Goal: Task Accomplishment & Management: Manage account settings

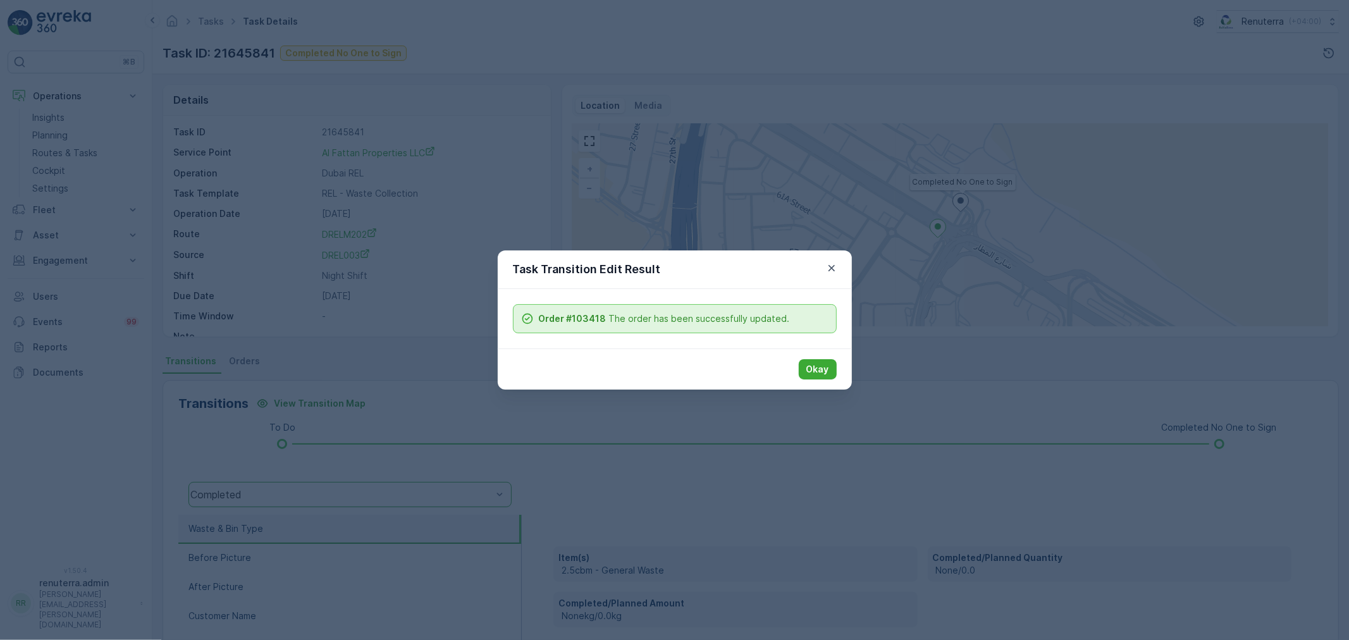
scroll to position [156, 0]
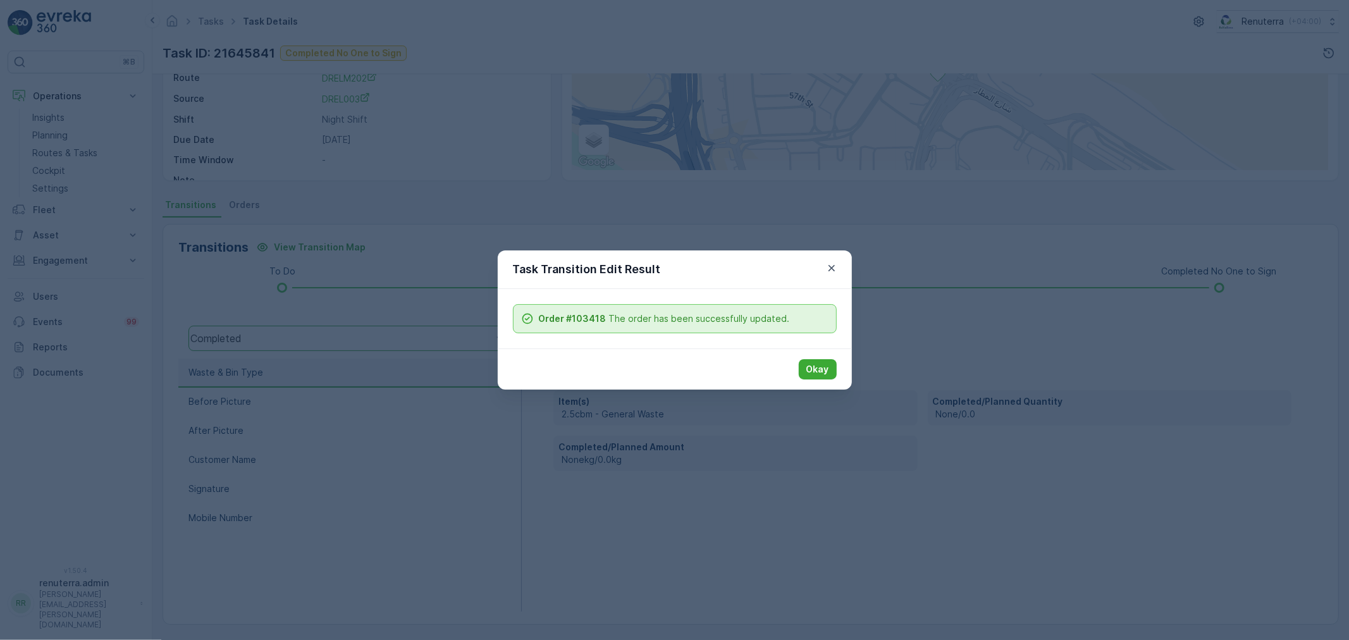
click at [824, 267] on button "button" at bounding box center [831, 268] width 15 height 15
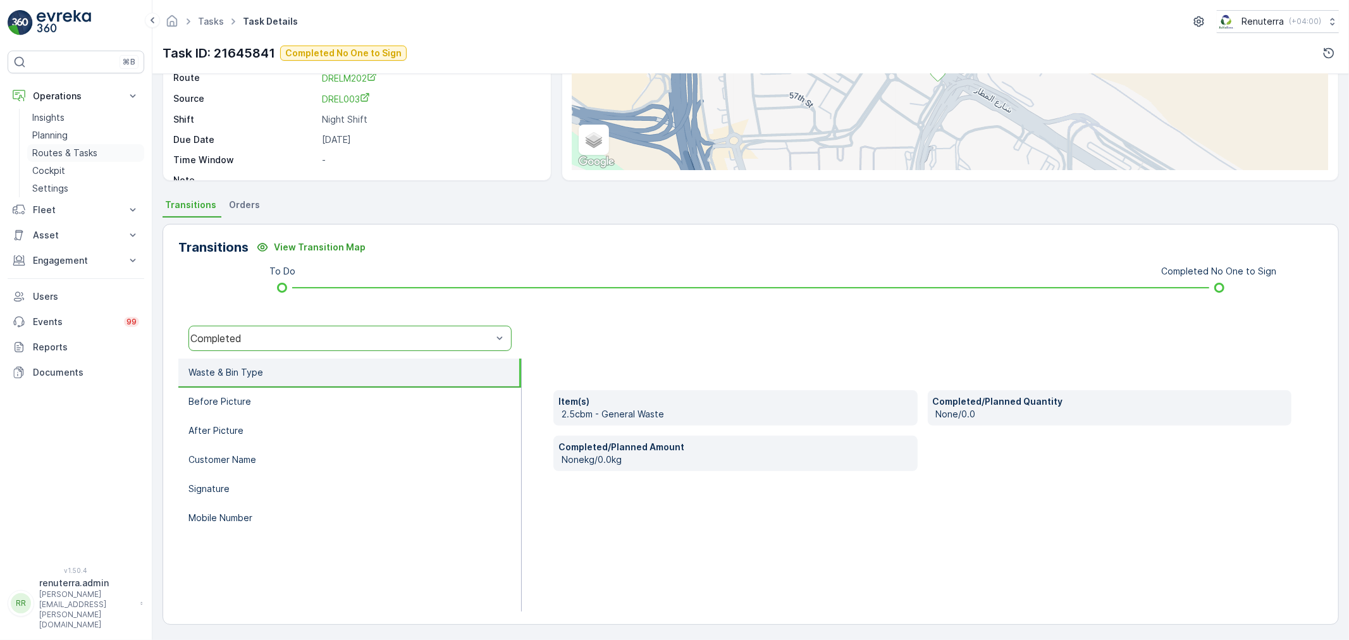
click at [41, 156] on p "Routes & Tasks" at bounding box center [64, 153] width 65 height 13
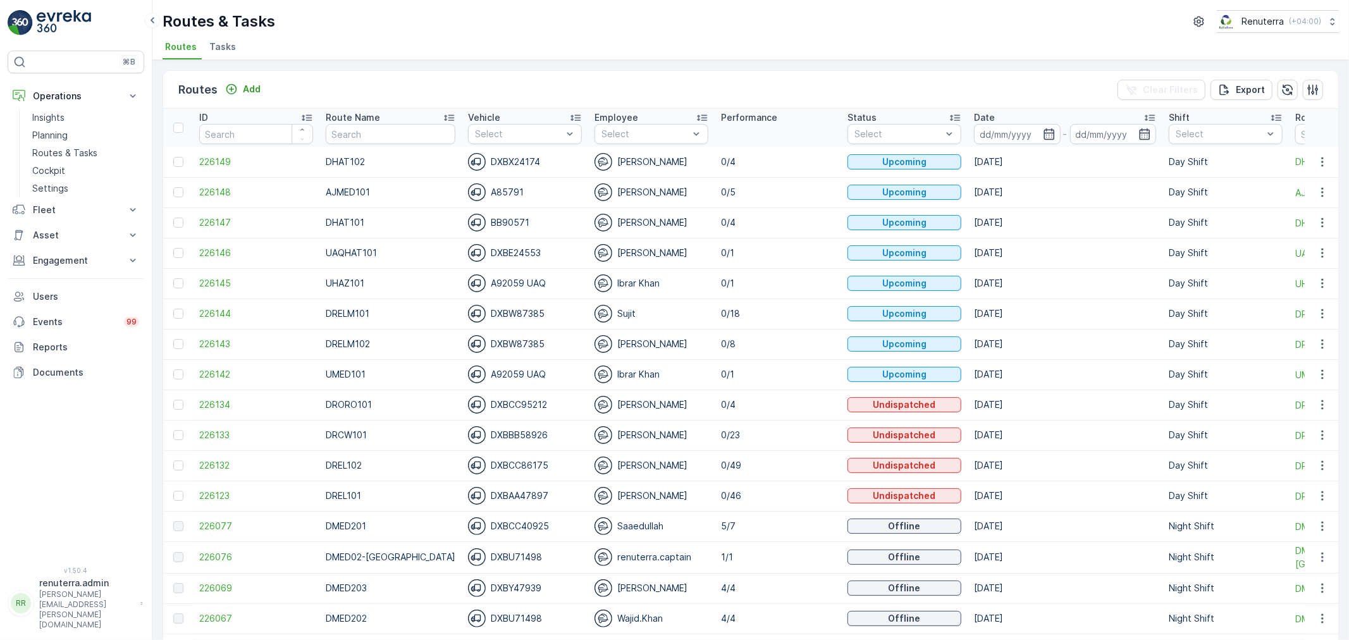
click at [1333, 216] on div "Routes Add Clear Filters Export ID Route Name Vehicle Select Employee Select Pe…" at bounding box center [750, 350] width 1196 height 580
drag, startPoint x: 1322, startPoint y: 216, endPoint x: 1318, endPoint y: 229, distance: 13.8
click at [1322, 216] on icon "button" at bounding box center [1322, 222] width 13 height 13
click at [1290, 288] on span "Change Assignee" at bounding box center [1293, 294] width 74 height 13
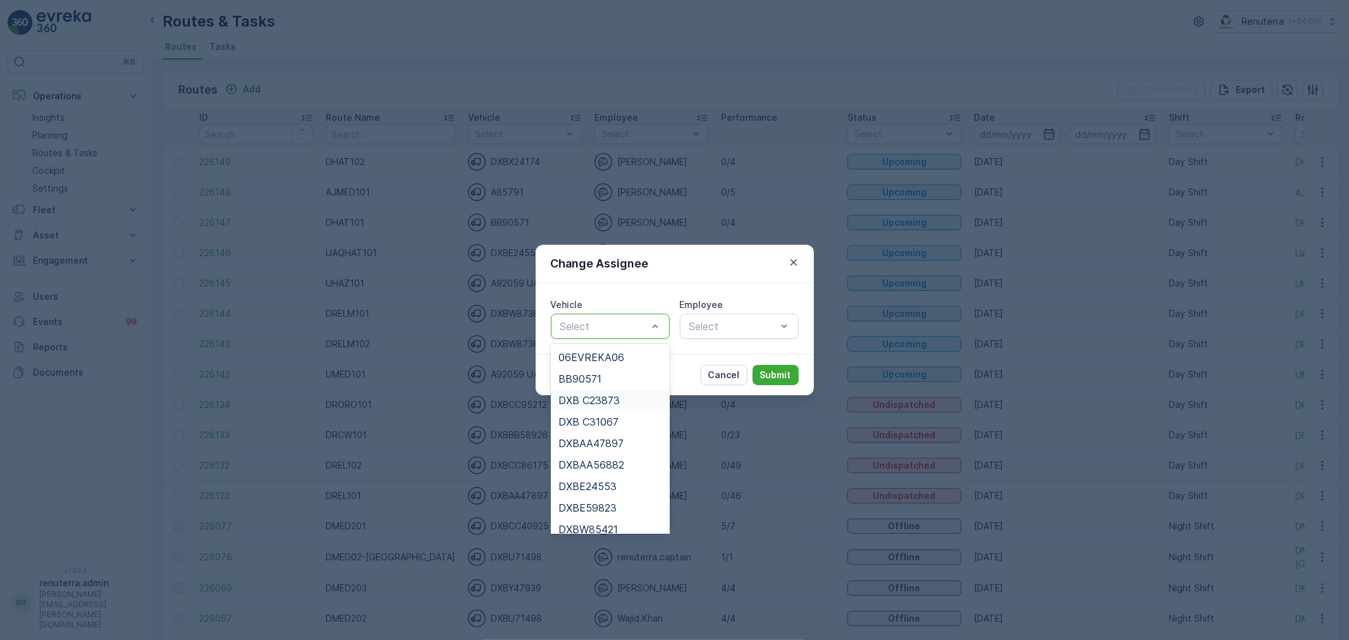
click at [605, 390] on div "DXB C23873" at bounding box center [610, 401] width 119 height 22
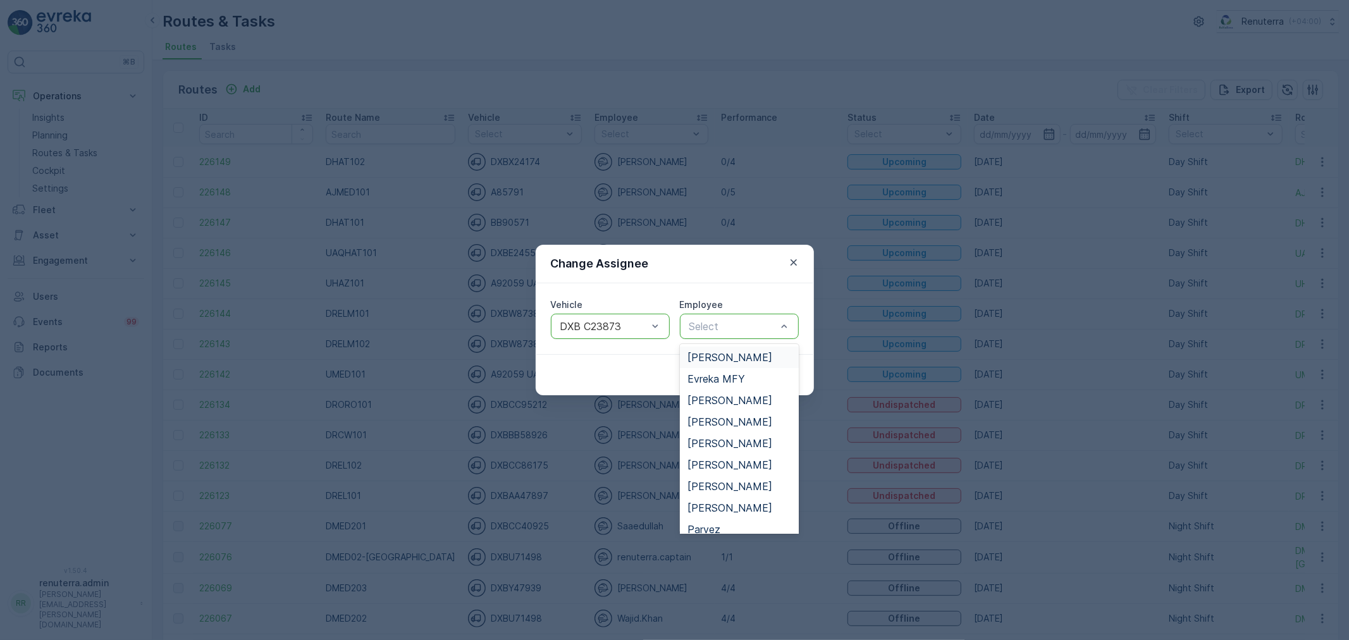
click at [715, 334] on div "Select" at bounding box center [739, 326] width 119 height 25
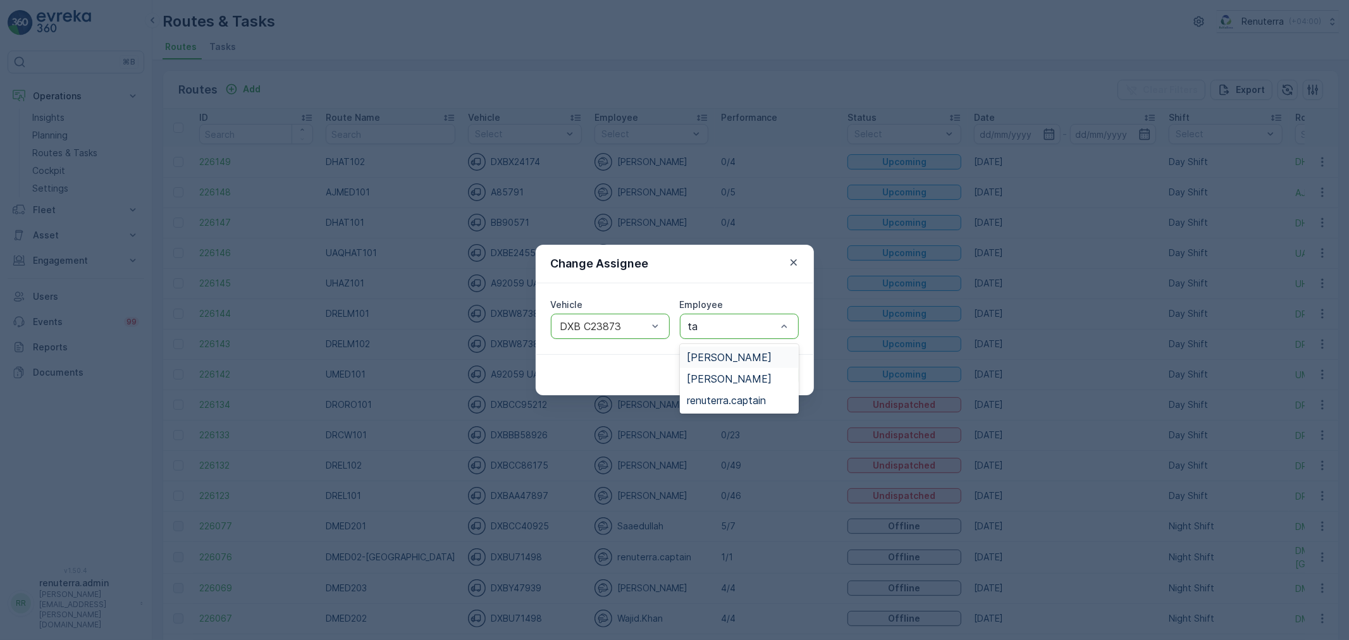
type input "taj"
drag, startPoint x: 720, startPoint y: 352, endPoint x: 775, endPoint y: 352, distance: 55.0
click at [749, 352] on span "[PERSON_NAME]" at bounding box center [729, 357] width 85 height 11
click at [787, 352] on div "Vehicle option DXB C23873, selected. DXB C23873 Employee option Taj Muhammad , …" at bounding box center [675, 318] width 278 height 71
click at [784, 361] on div "Cancel Submit" at bounding box center [675, 374] width 278 height 41
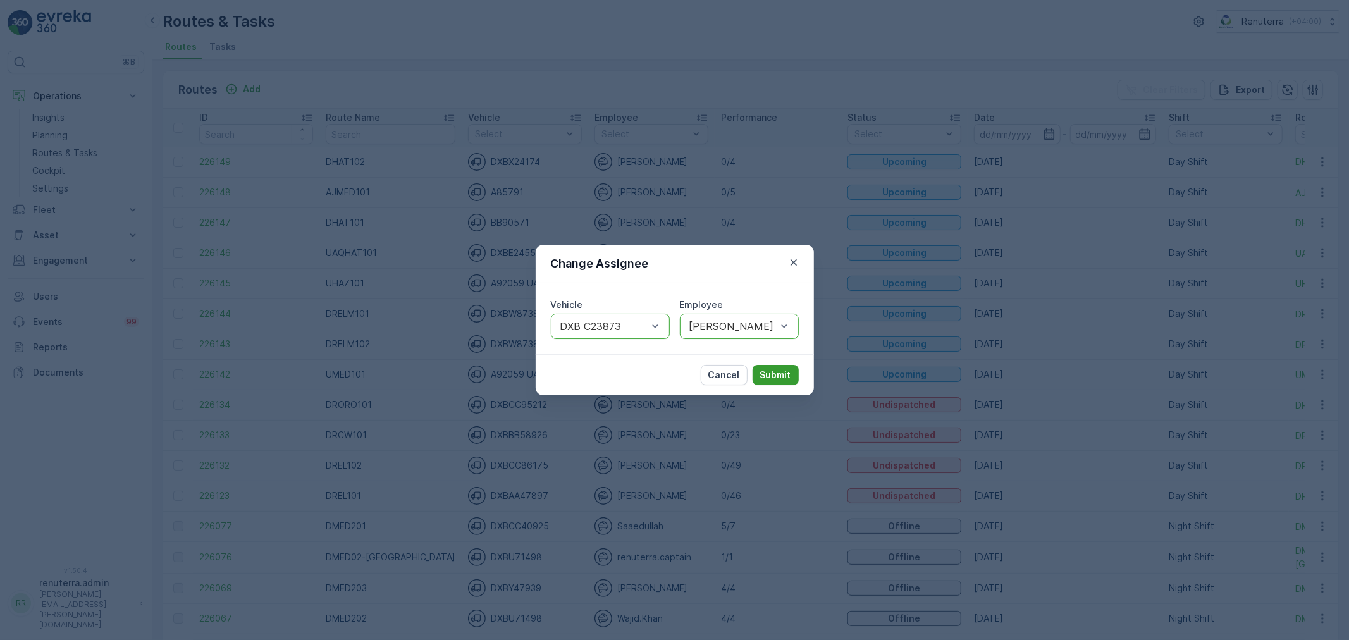
click at [782, 365] on button "Submit" at bounding box center [776, 375] width 46 height 20
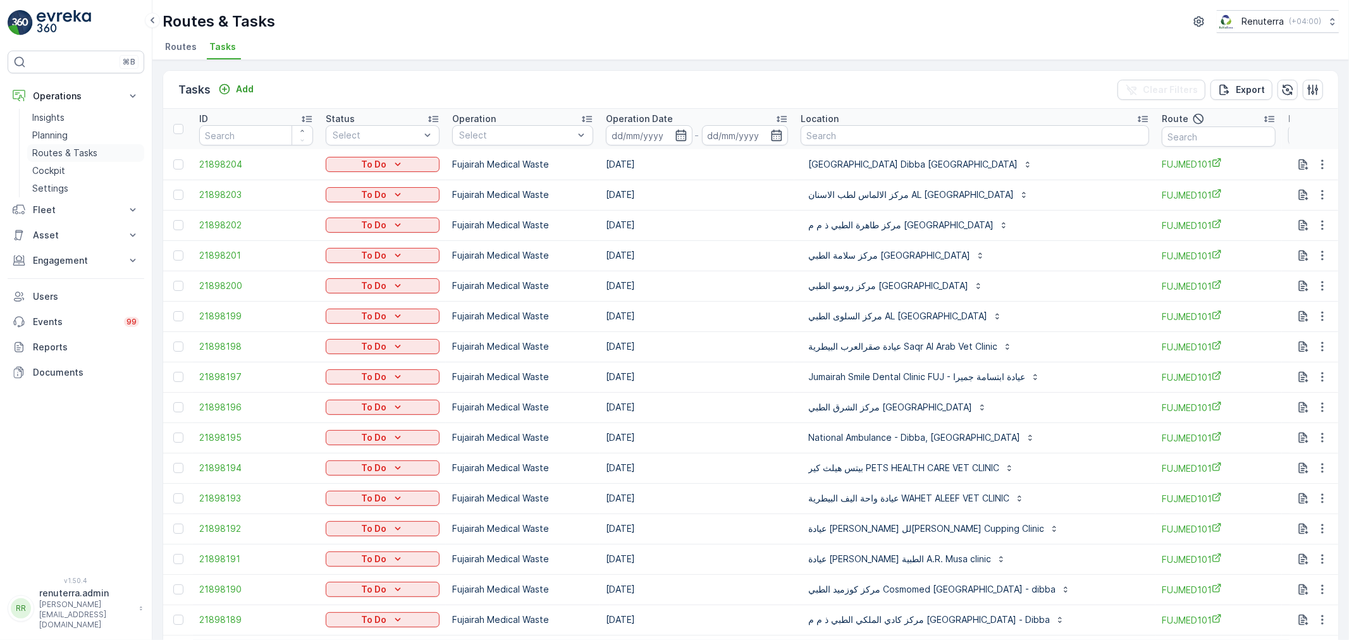
click at [83, 154] on p "Routes & Tasks" at bounding box center [64, 153] width 65 height 13
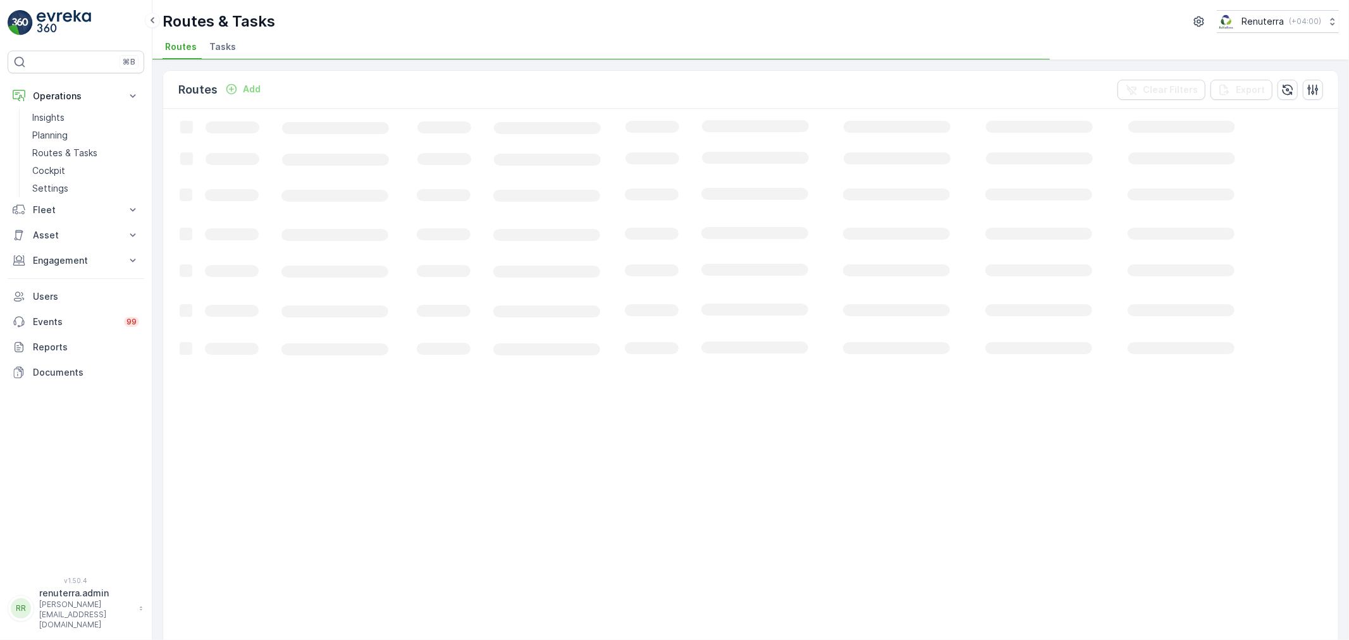
click at [216, 47] on span "Tasks" at bounding box center [222, 46] width 27 height 13
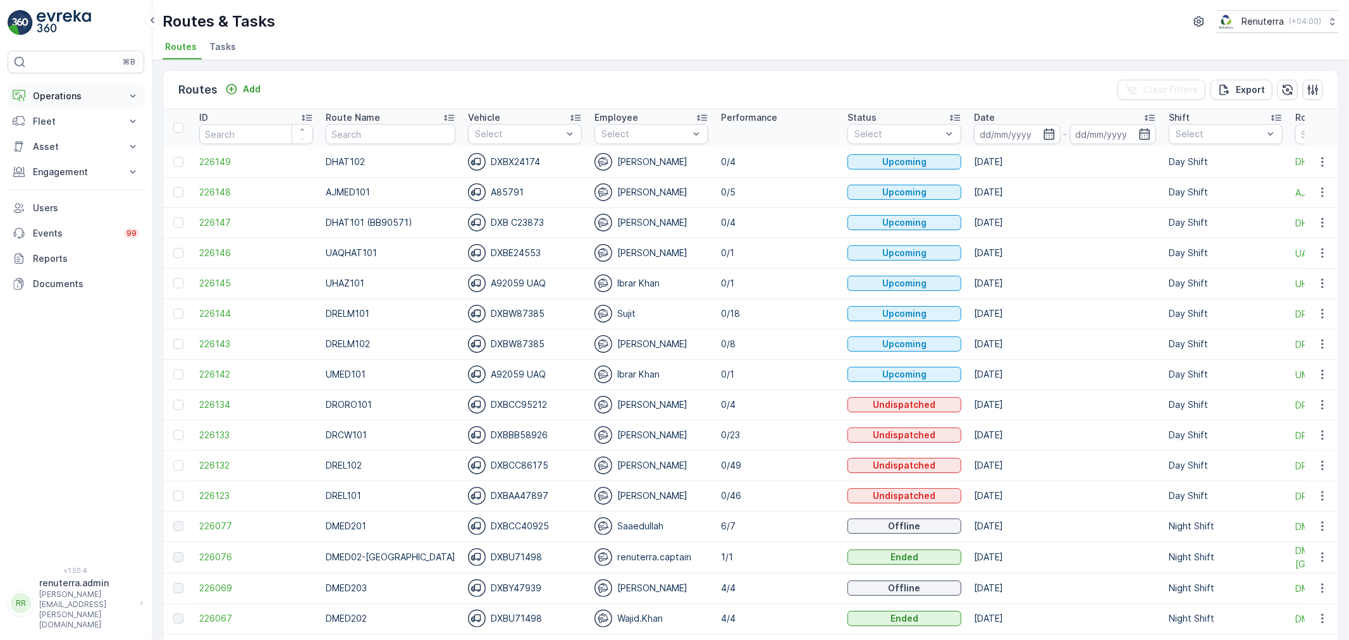
drag, startPoint x: 68, startPoint y: 87, endPoint x: 70, endPoint y: 96, distance: 9.2
click at [70, 95] on button "Operations" at bounding box center [76, 95] width 137 height 25
click at [59, 148] on p "Routes & Tasks" at bounding box center [64, 153] width 65 height 13
drag, startPoint x: 204, startPoint y: 43, endPoint x: 213, endPoint y: 45, distance: 9.7
click at [204, 42] on ul "Routes Tasks" at bounding box center [746, 49] width 1166 height 22
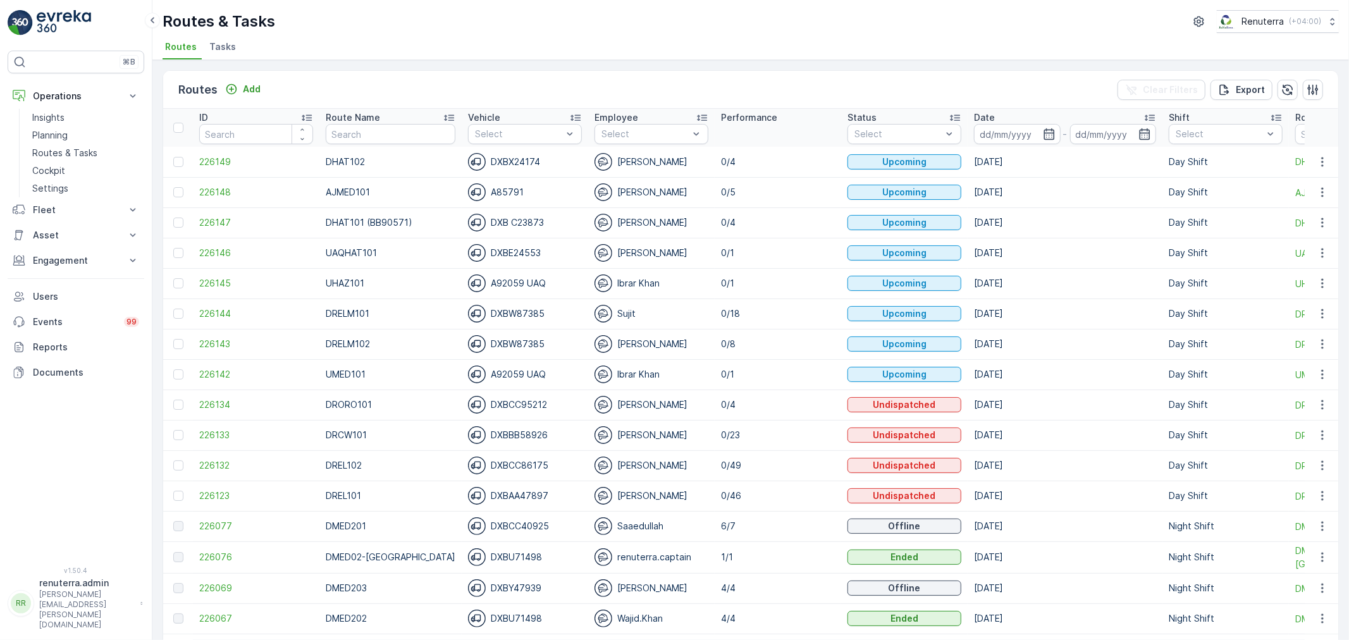
click at [213, 45] on span "Tasks" at bounding box center [222, 46] width 27 height 13
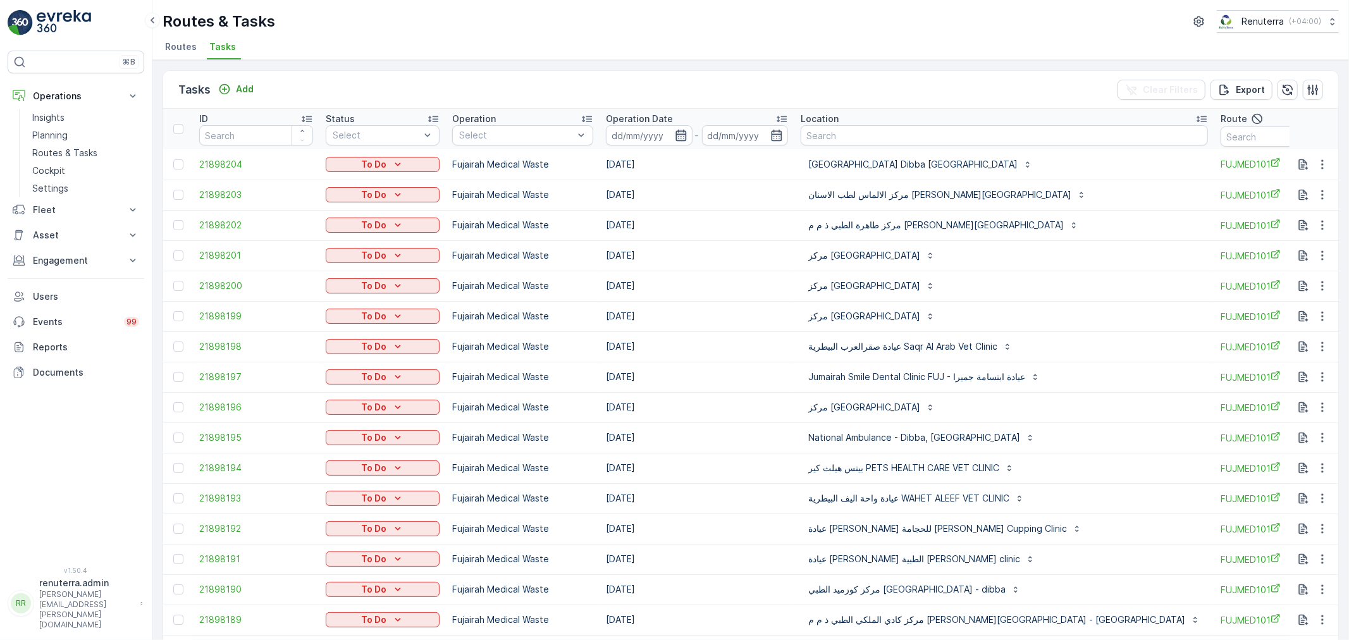
click at [679, 137] on icon "button" at bounding box center [681, 135] width 13 height 13
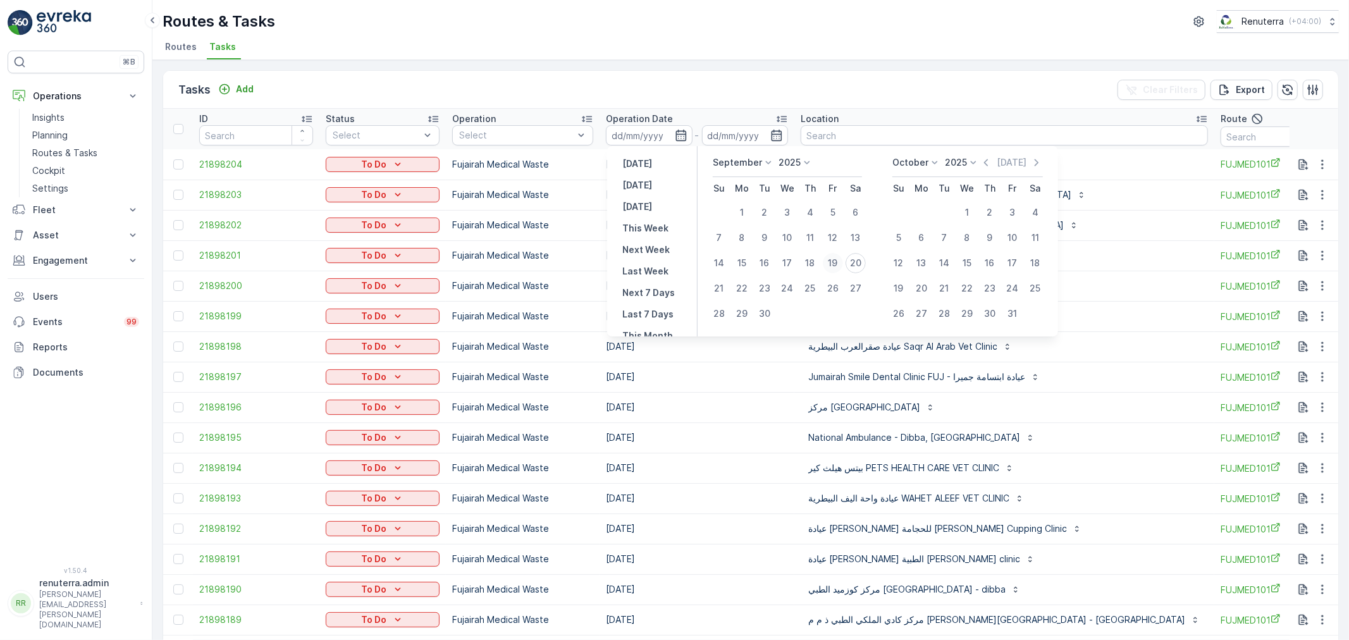
click at [835, 269] on div "19" at bounding box center [833, 263] width 20 height 20
type input "[DATE]"
click at [835, 269] on div "19" at bounding box center [833, 263] width 20 height 20
type input "[DATE]"
click at [835, 269] on div "19" at bounding box center [833, 263] width 20 height 20
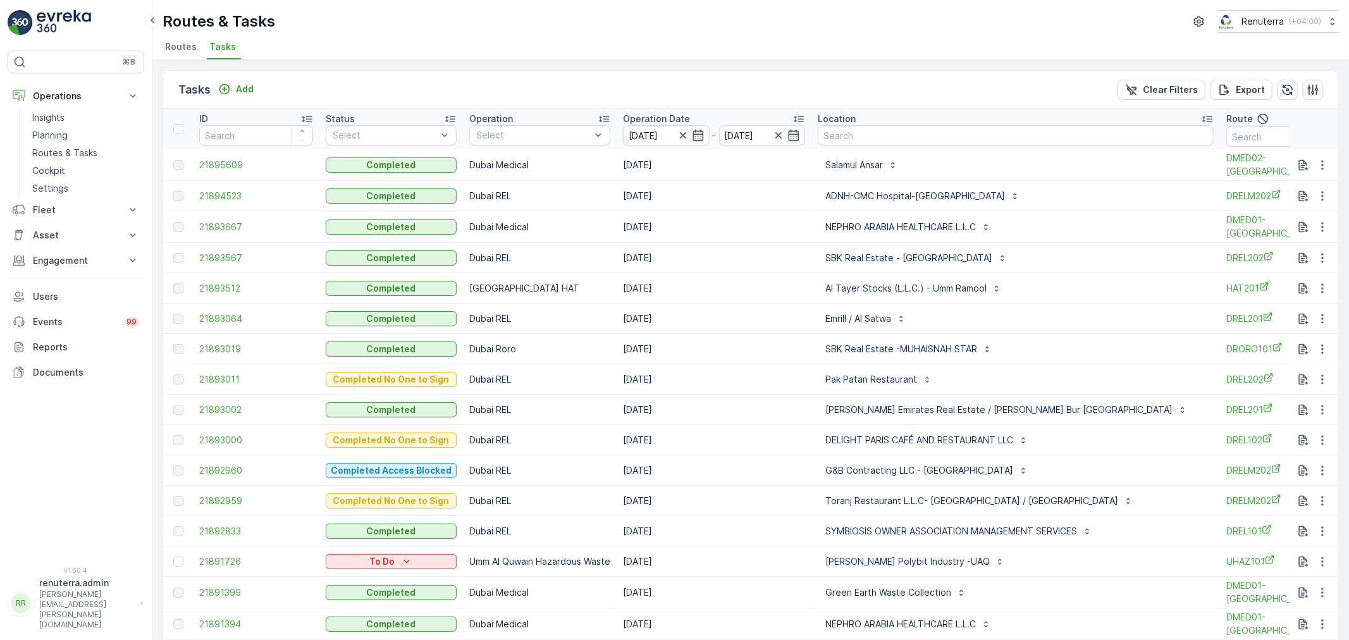
click at [165, 49] on span "Routes" at bounding box center [181, 46] width 32 height 13
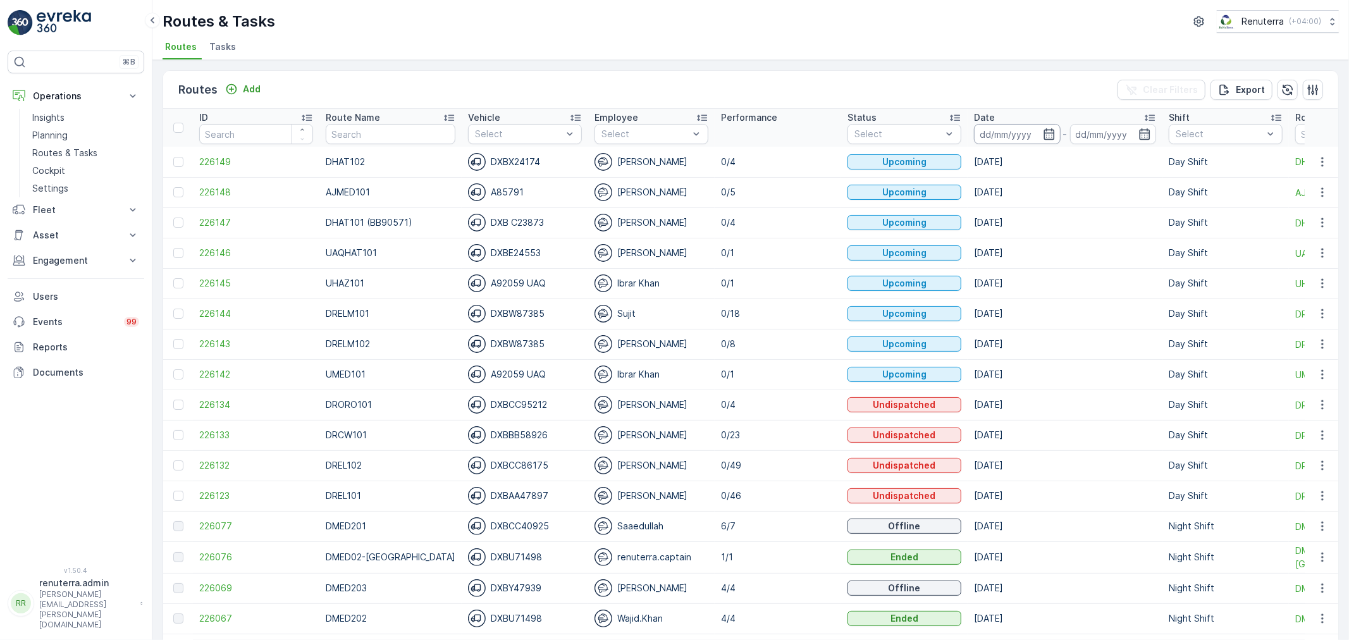
click at [1026, 130] on input at bounding box center [1017, 134] width 87 height 20
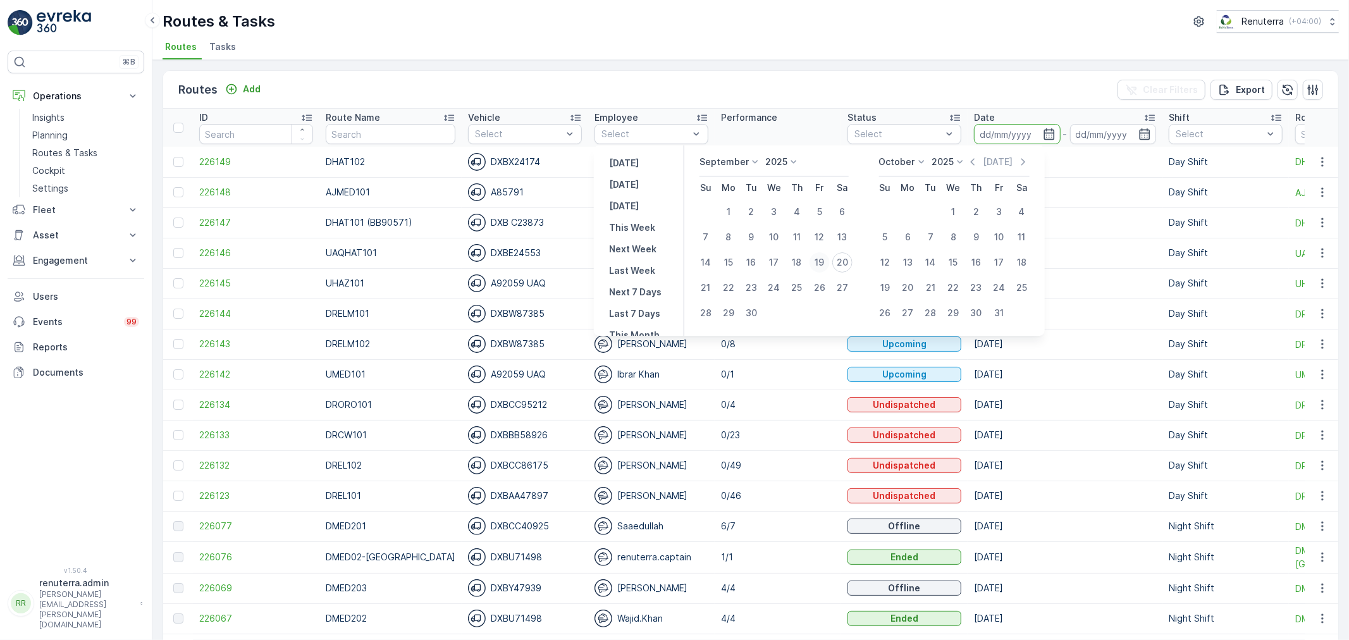
click at [817, 260] on div "19" at bounding box center [819, 262] width 20 height 20
type input "[DATE]"
click at [817, 260] on div "19" at bounding box center [819, 262] width 20 height 20
type input "[DATE]"
click at [817, 260] on td "0/1" at bounding box center [778, 253] width 126 height 30
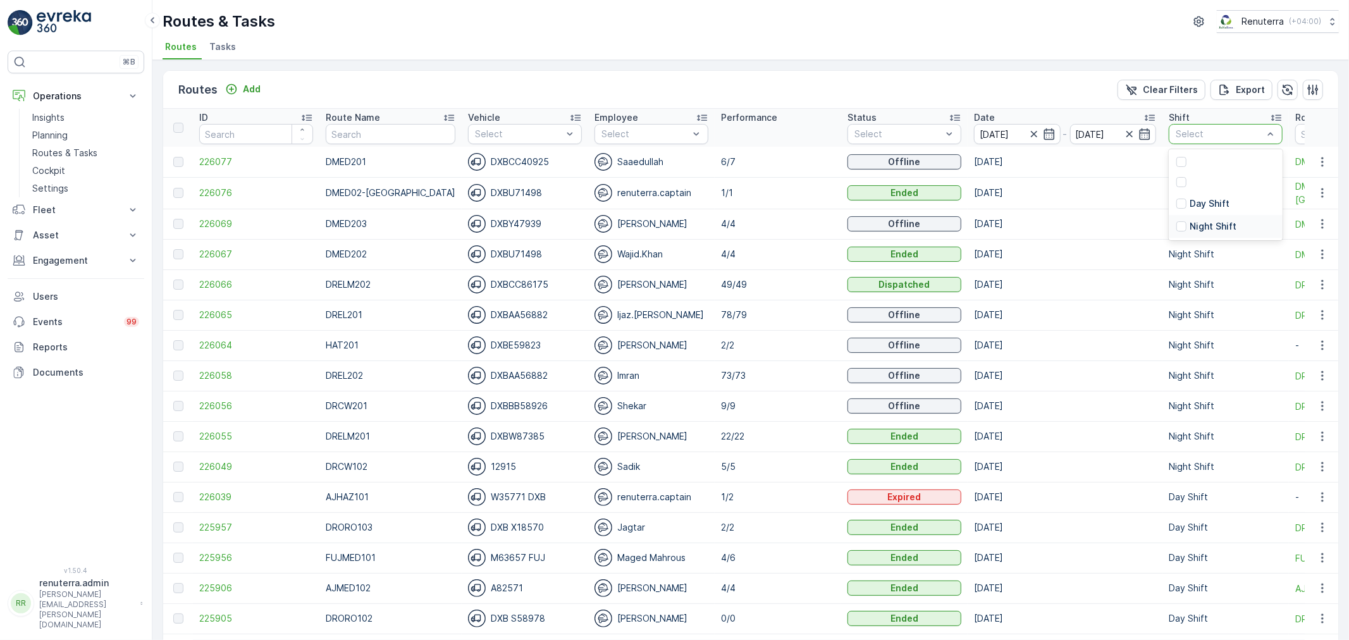
click at [1210, 223] on p "Night Shift" at bounding box center [1212, 226] width 47 height 13
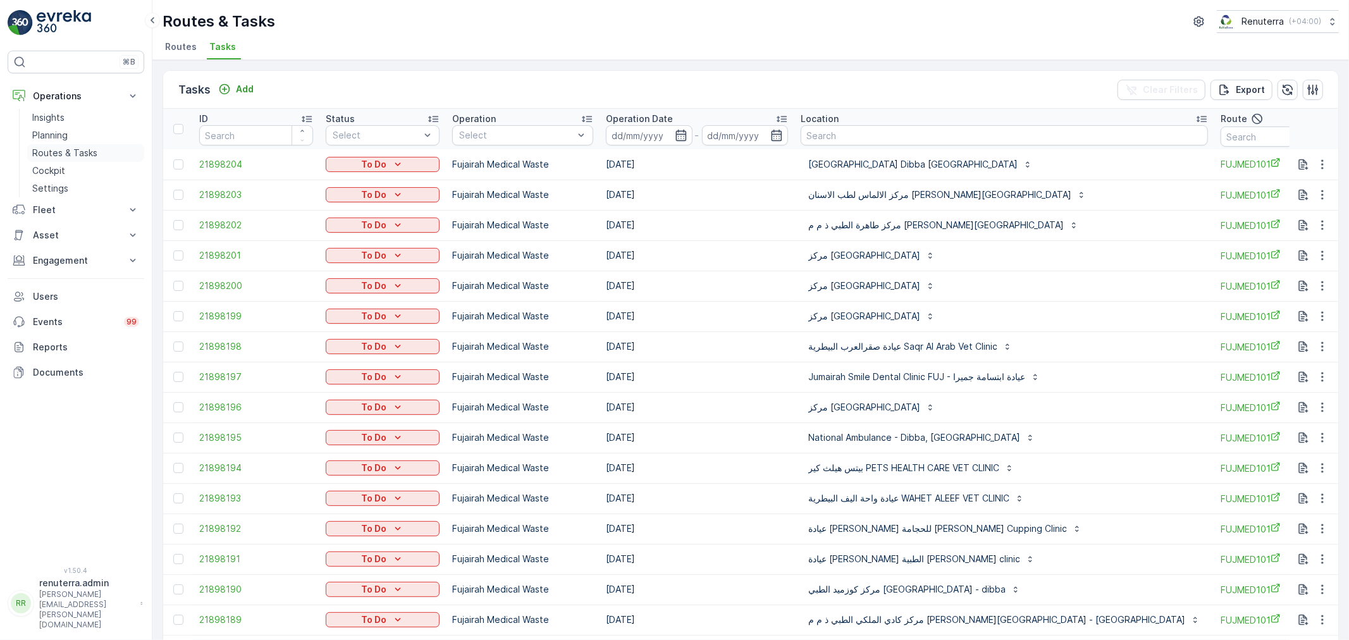
click at [83, 151] on p "Routes & Tasks" at bounding box center [64, 153] width 65 height 13
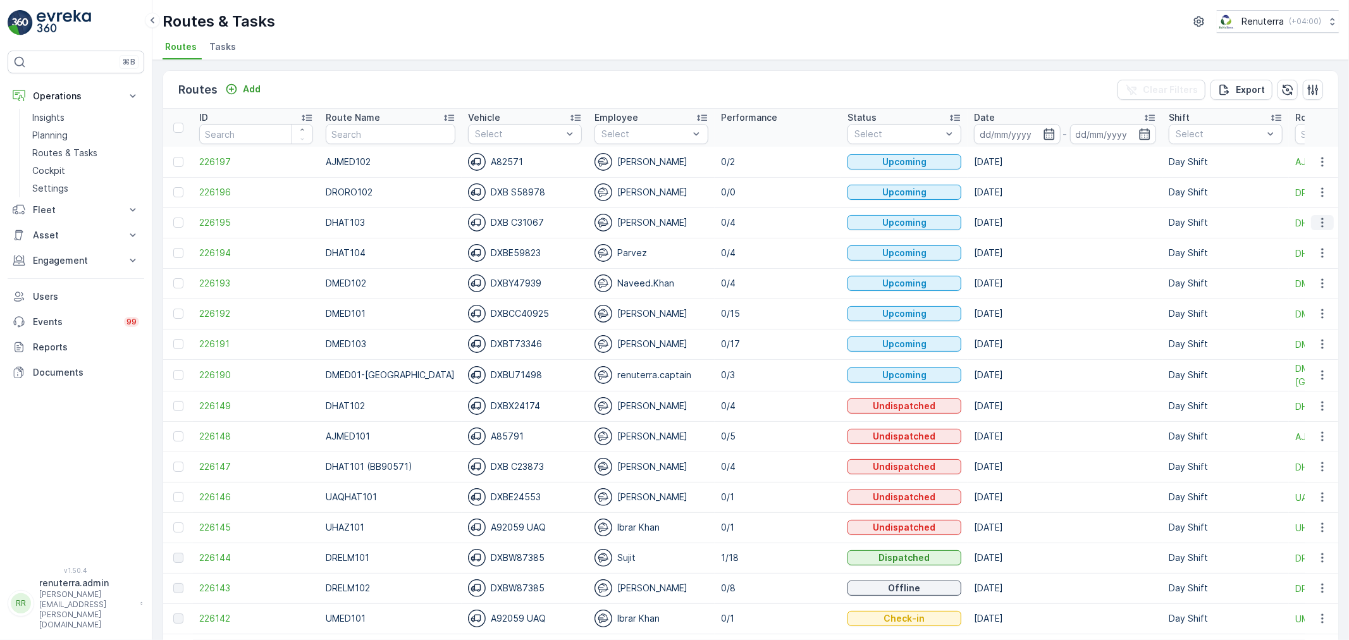
drag, startPoint x: 1313, startPoint y: 219, endPoint x: 1314, endPoint y: 228, distance: 8.9
click at [1316, 219] on icon "button" at bounding box center [1322, 222] width 13 height 13
click at [1298, 290] on span "Change Assignee" at bounding box center [1293, 294] width 74 height 13
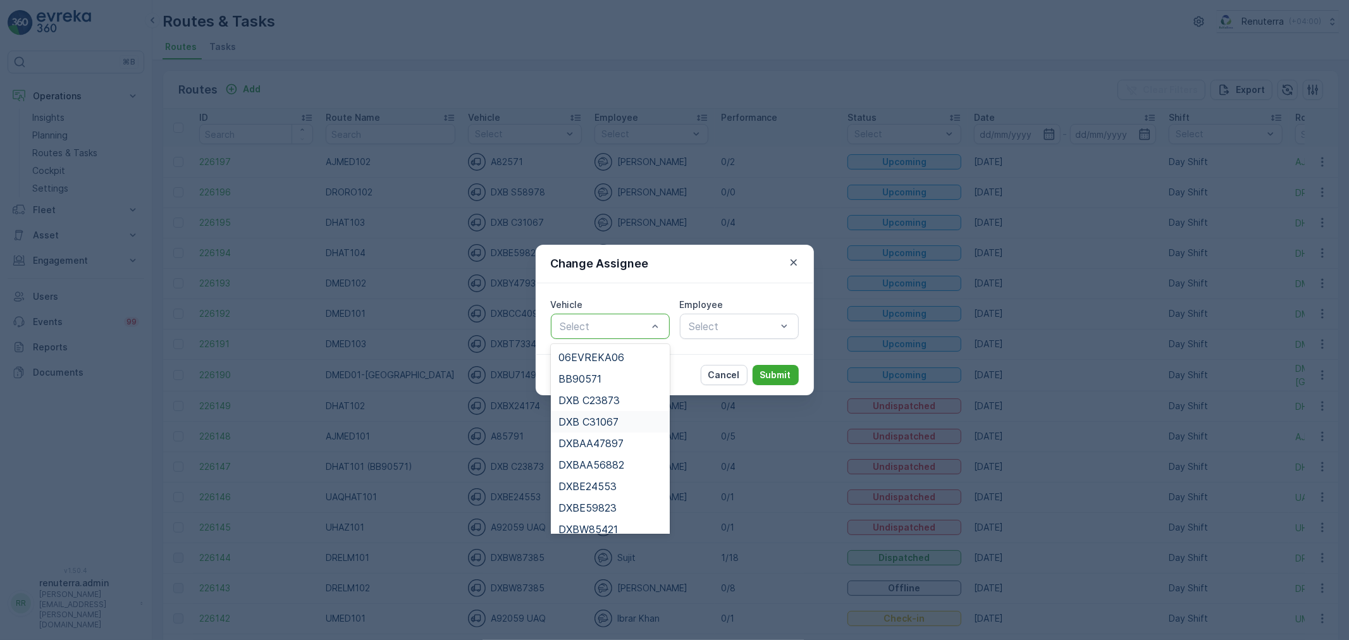
drag, startPoint x: 598, startPoint y: 424, endPoint x: 639, endPoint y: 382, distance: 59.5
click at [598, 424] on span "DXB C31067" at bounding box center [588, 421] width 60 height 11
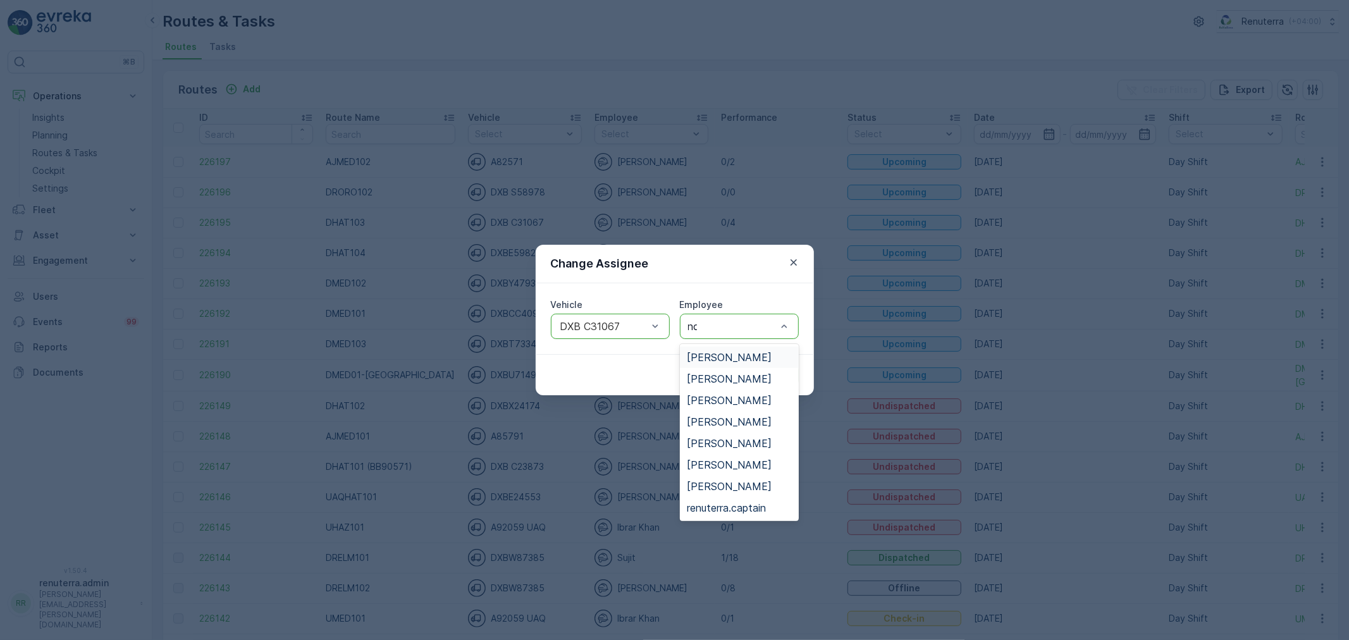
type input "noo"
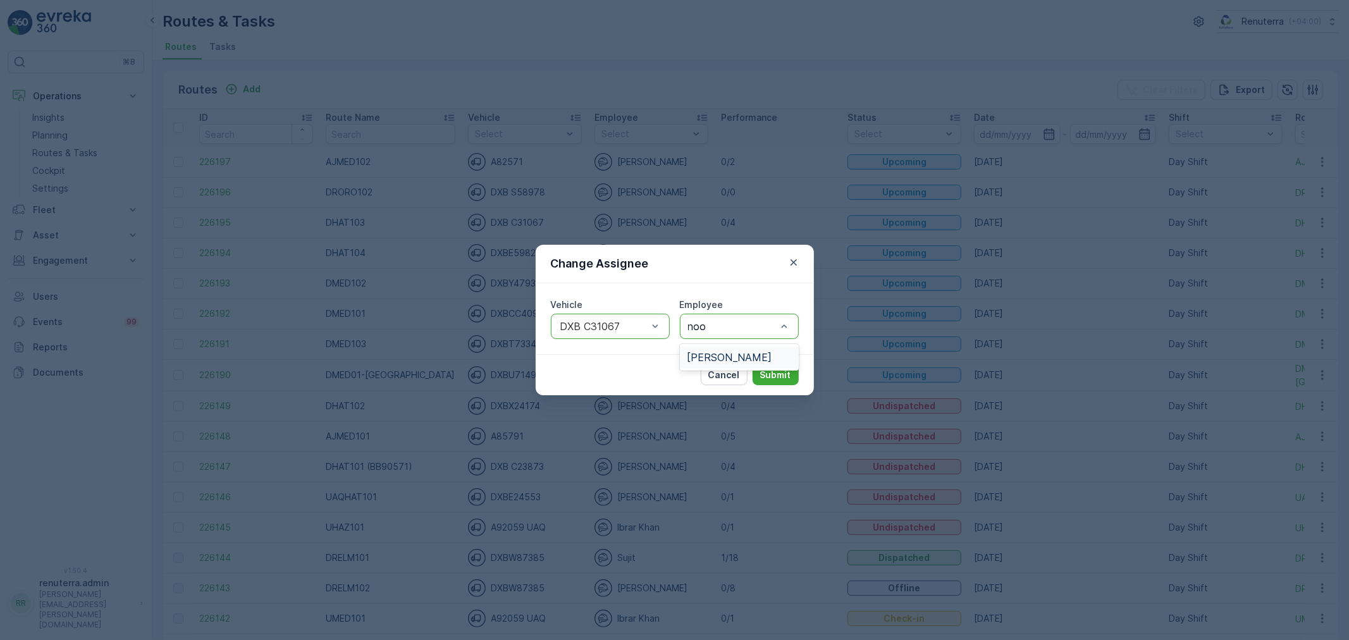
click at [738, 345] on div "[PERSON_NAME]" at bounding box center [739, 357] width 119 height 27
click at [742, 351] on div "[PERSON_NAME]" at bounding box center [739, 358] width 119 height 22
click at [779, 369] on p "Submit" at bounding box center [775, 375] width 31 height 13
